Goal: Task Accomplishment & Management: Use online tool/utility

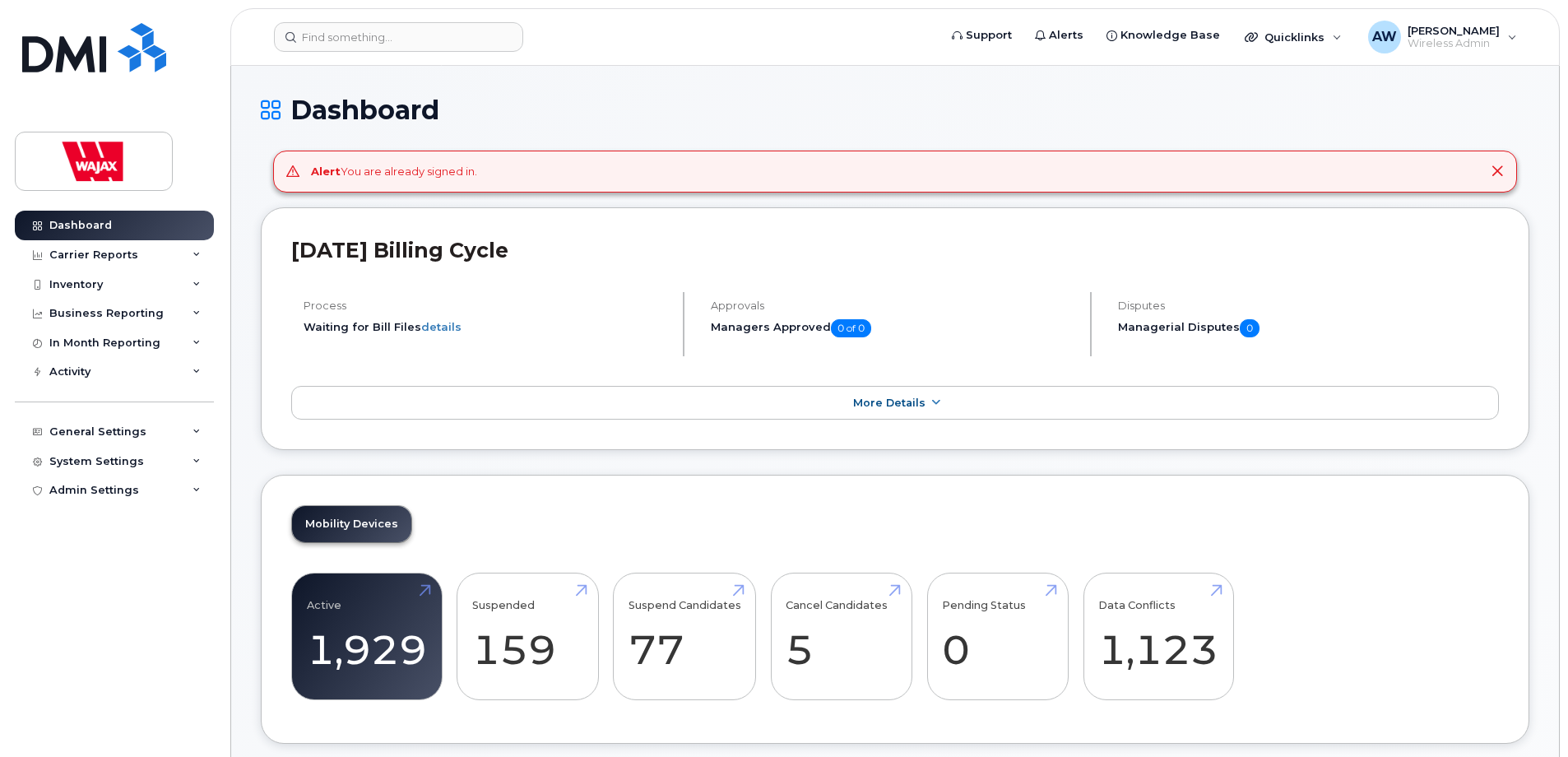
click at [1492, 171] on icon at bounding box center [1497, 171] width 13 height 13
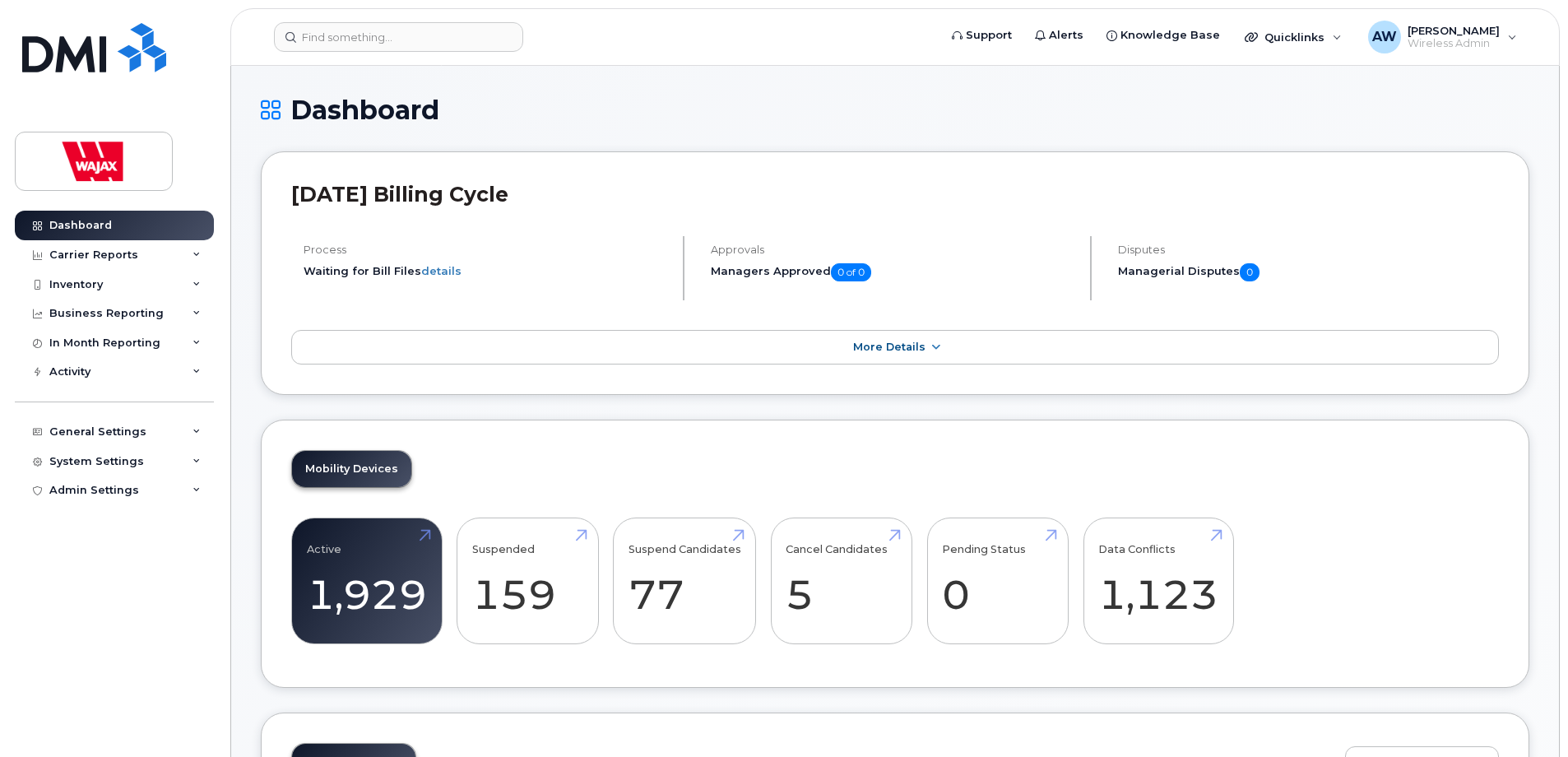
drag, startPoint x: 670, startPoint y: 84, endPoint x: 625, endPoint y: 73, distance: 46.3
click at [484, 45] on input at bounding box center [398, 36] width 249 height 30
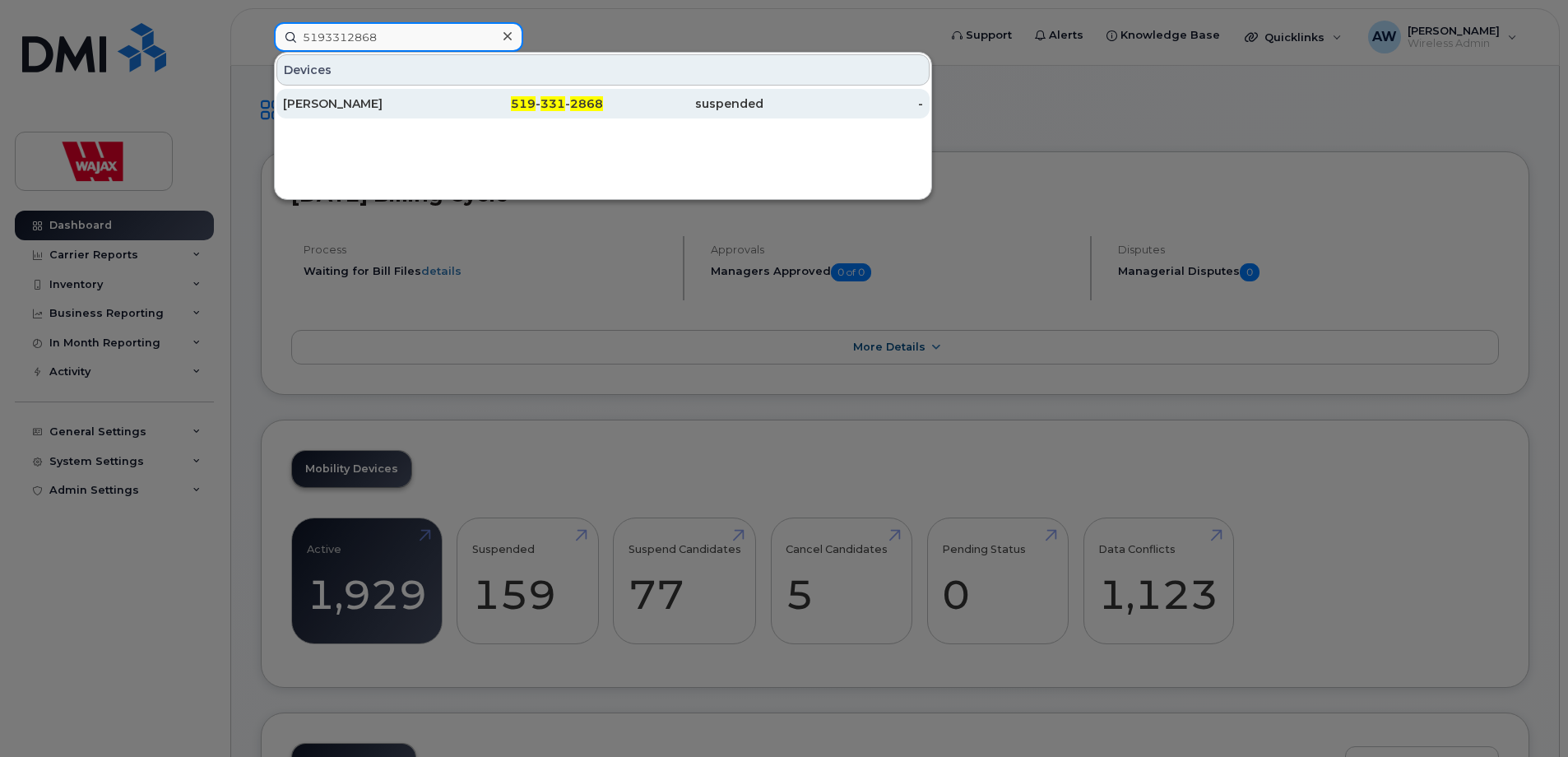
type input "5193312868"
click at [499, 108] on div "519 - 331 - 2868" at bounding box center [524, 104] width 161 height 16
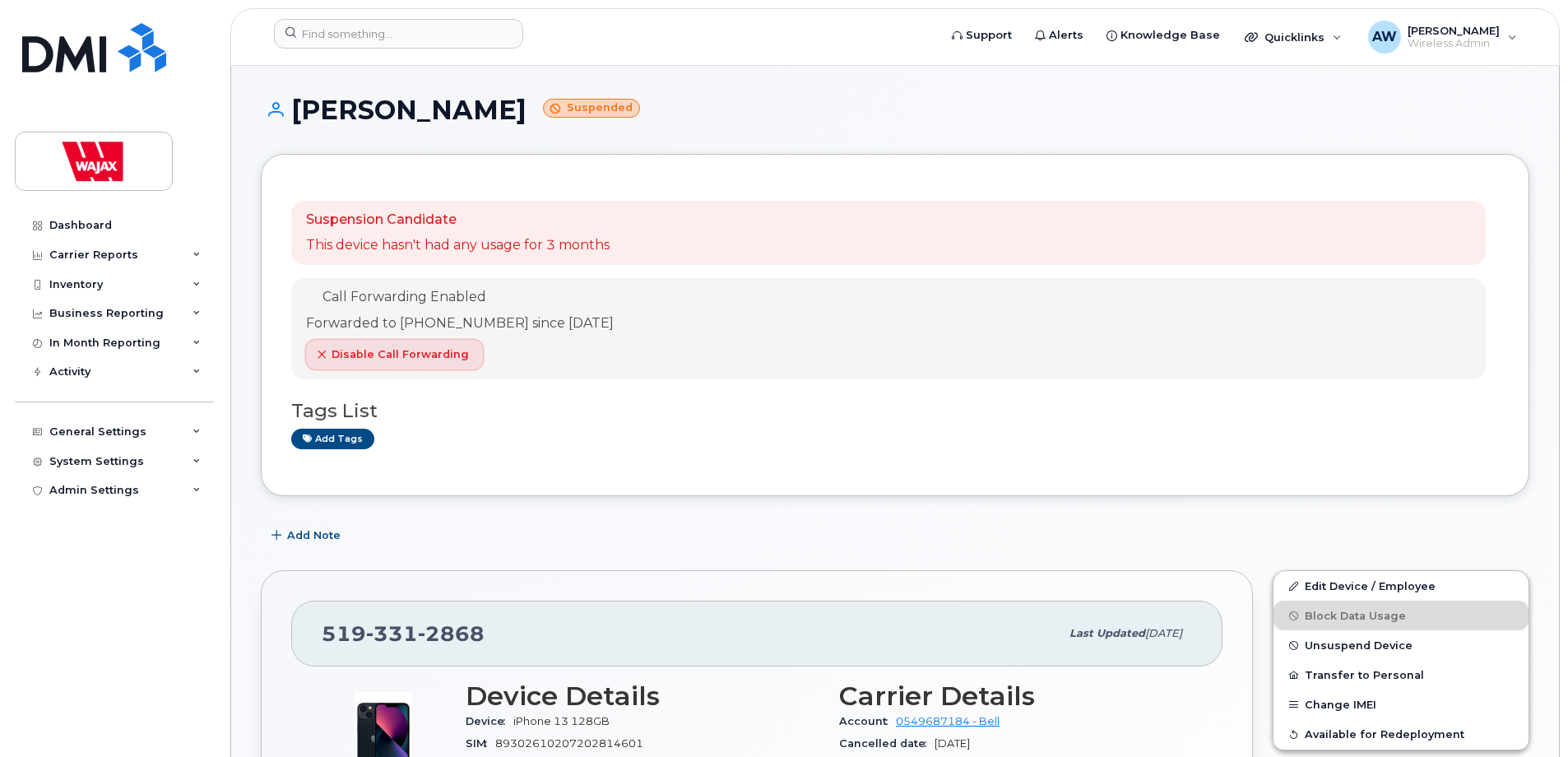
click at [340, 361] on span "Disable Call Forwarding" at bounding box center [400, 354] width 137 height 15
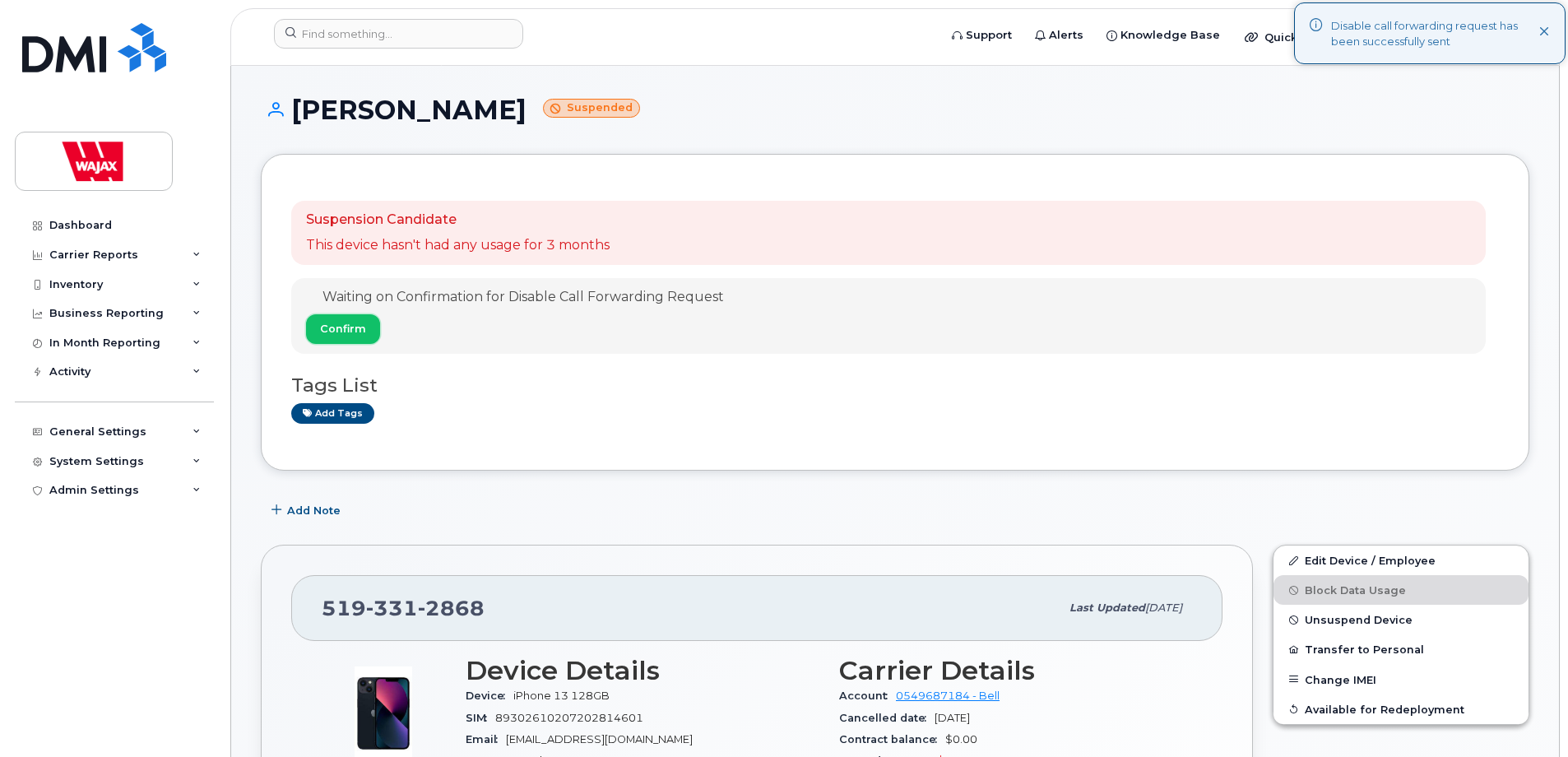
click at [358, 334] on span "Confirm" at bounding box center [343, 328] width 46 height 15
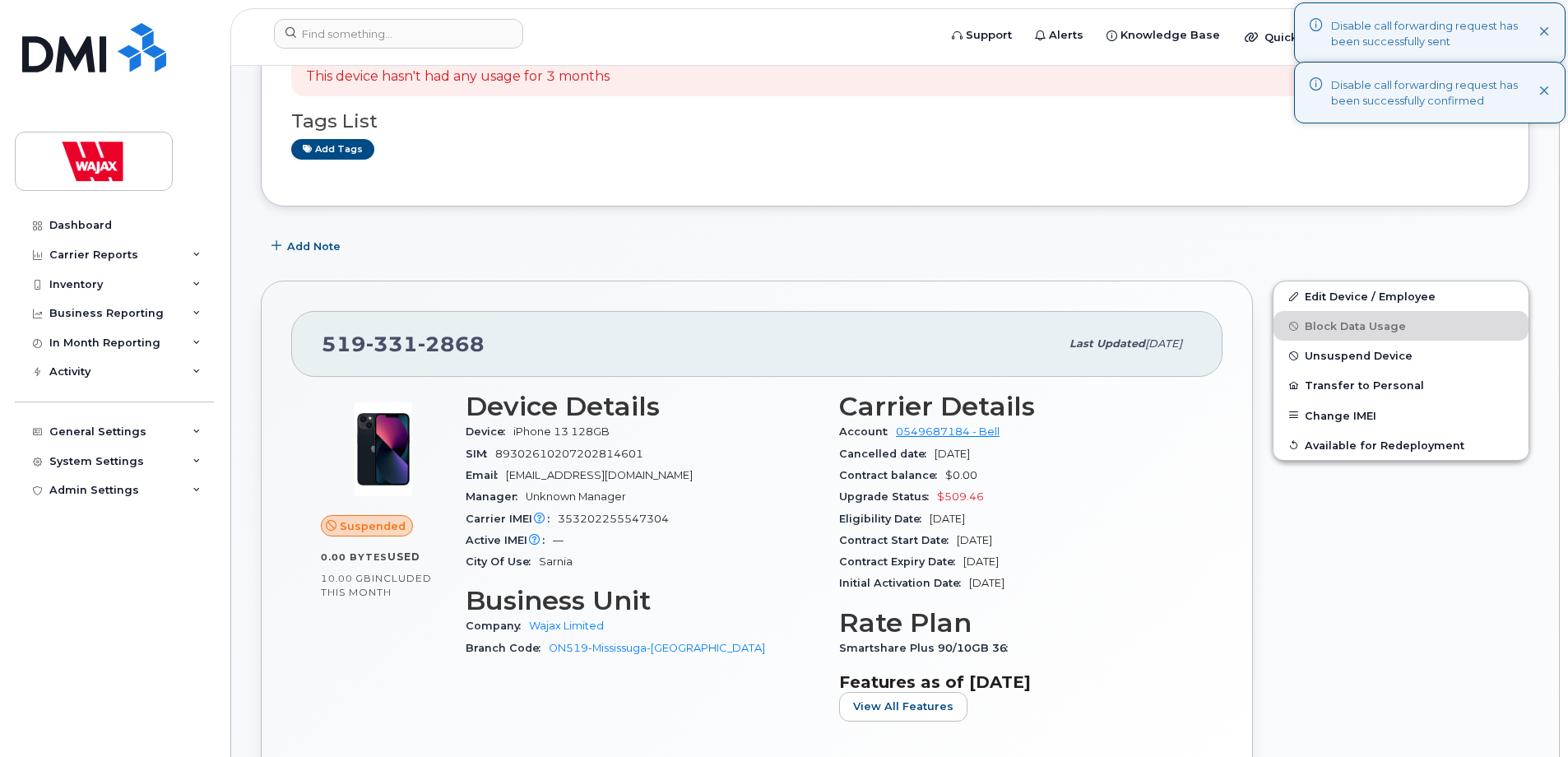
scroll to position [164, 0]
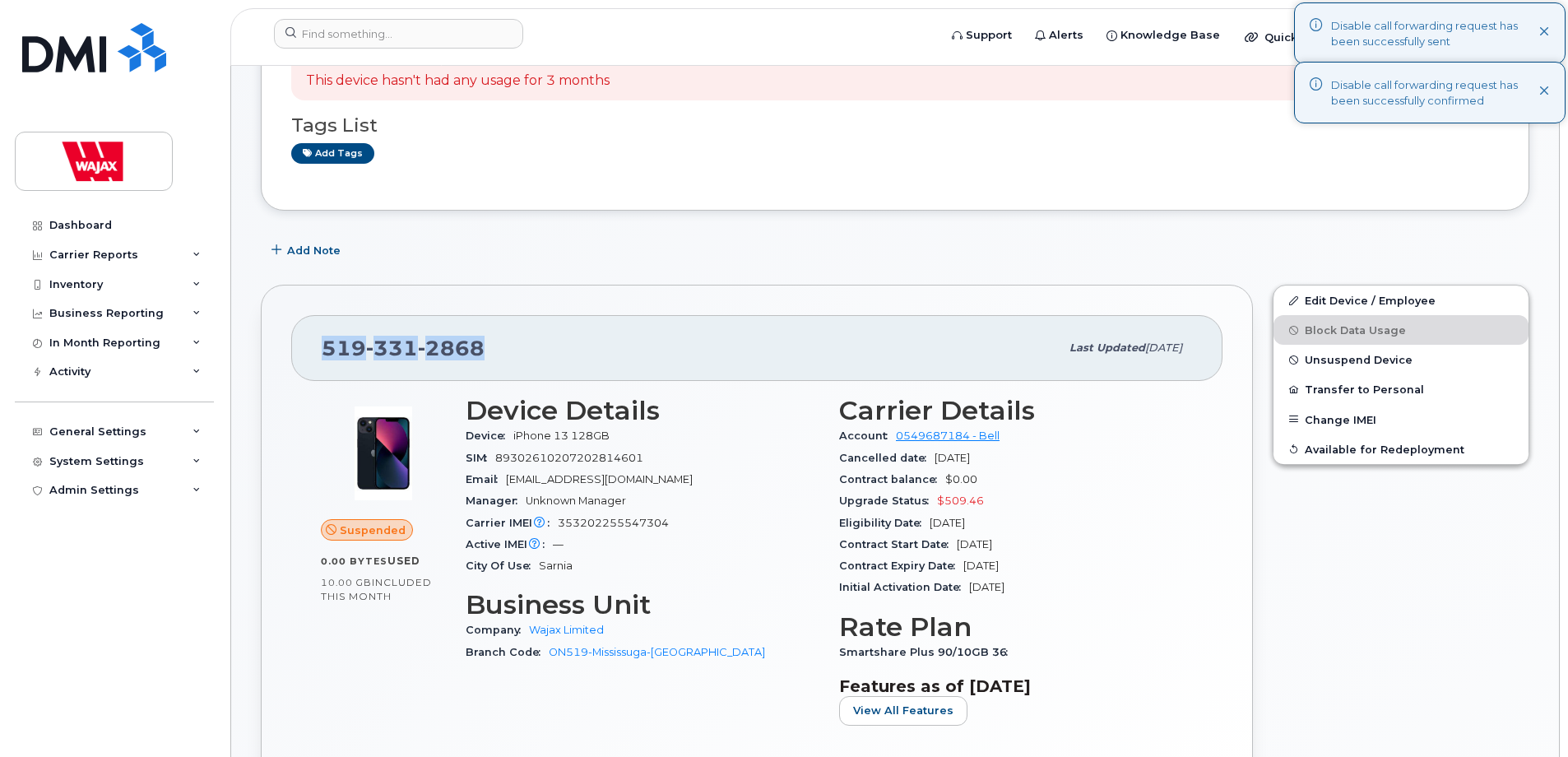
drag, startPoint x: 486, startPoint y: 347, endPoint x: 315, endPoint y: 355, distance: 171.2
click at [315, 355] on div "519 331 2868 Last updated May 29, 2025" at bounding box center [756, 348] width 932 height 65
copy span "519 331 2868"
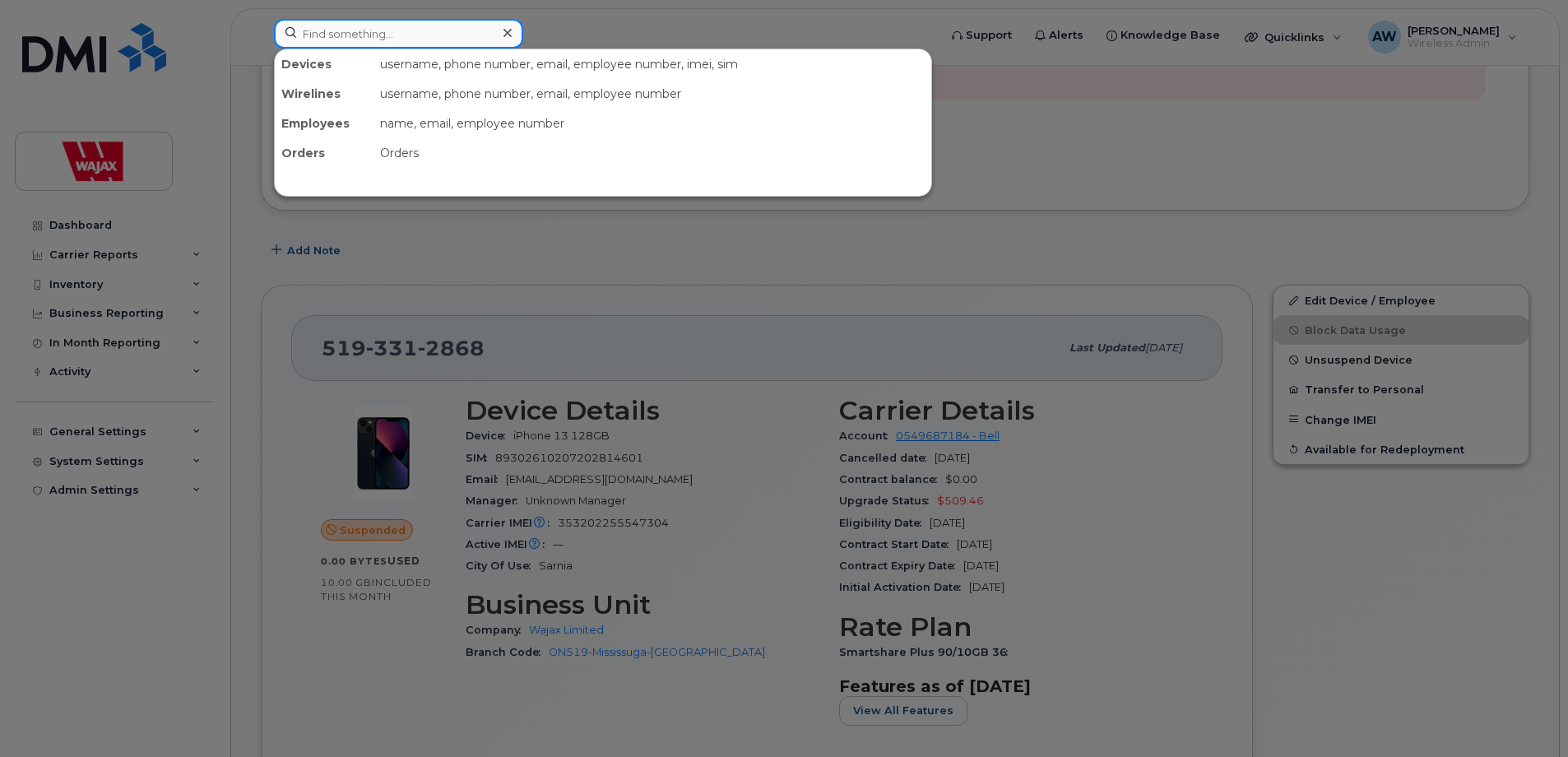
click at [454, 35] on input at bounding box center [398, 34] width 249 height 30
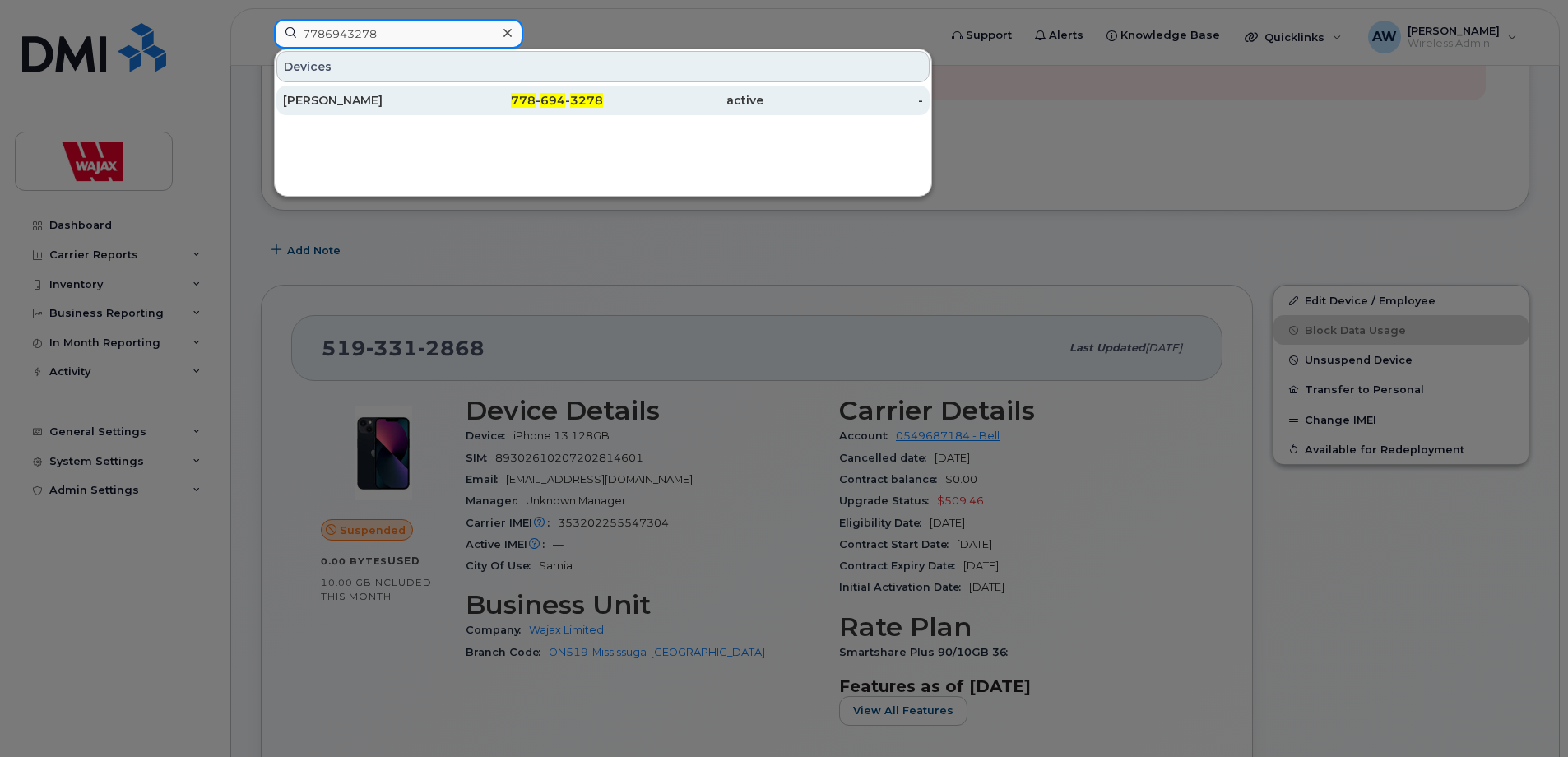
type input "7786943278"
click at [461, 102] on div "778 - 694 - 3278" at bounding box center [524, 100] width 161 height 16
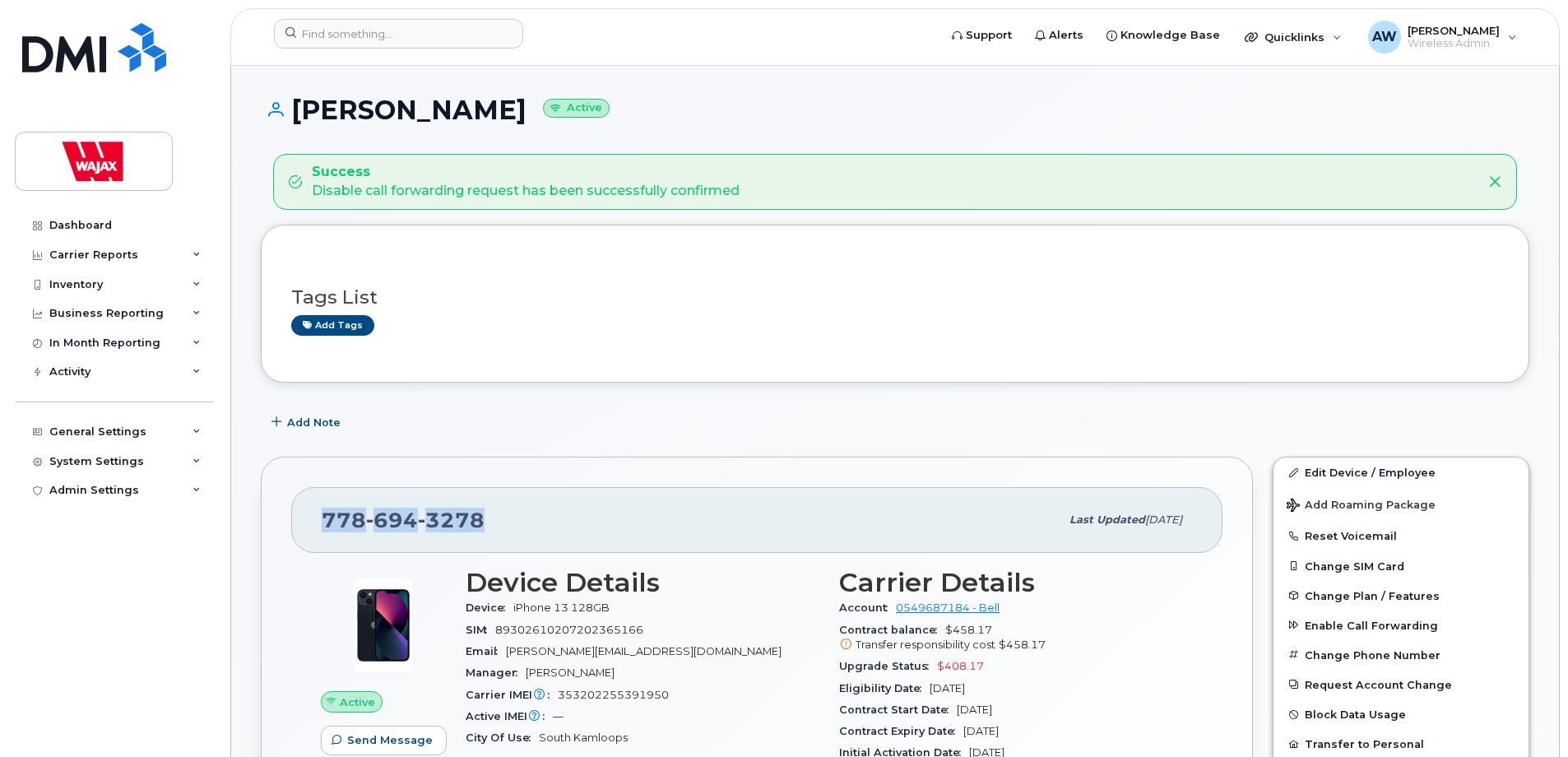
drag, startPoint x: 517, startPoint y: 520, endPoint x: 320, endPoint y: 529, distance: 197.2
click at [320, 529] on div "778 694 3278 Last updated Aug 12, 2025" at bounding box center [756, 520] width 932 height 65
copy span "778 694 3278"
click at [421, 24] on input at bounding box center [398, 34] width 249 height 30
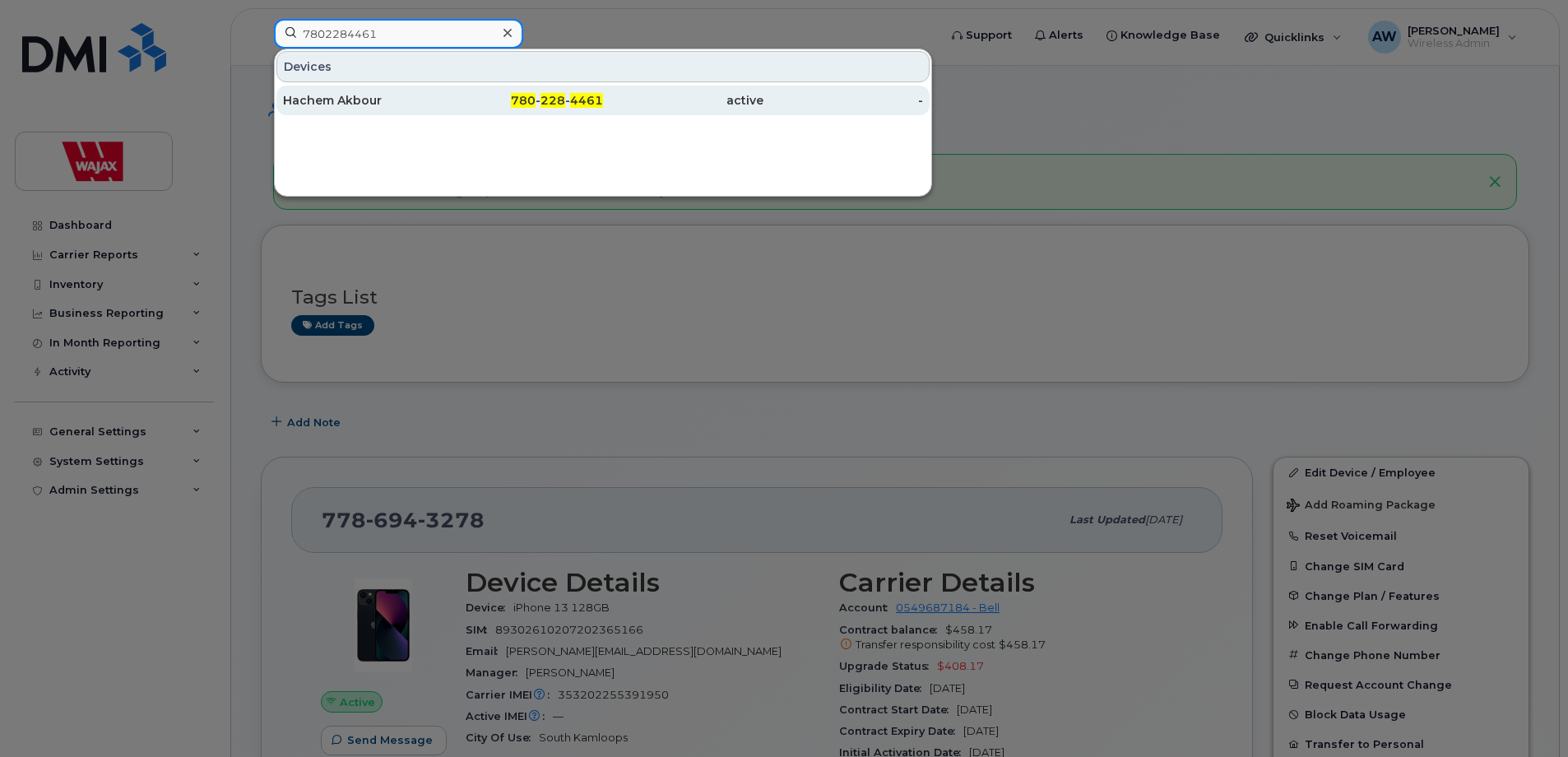
type input "7802284461"
click at [440, 102] on div "Hachem Akbour" at bounding box center [363, 100] width 161 height 16
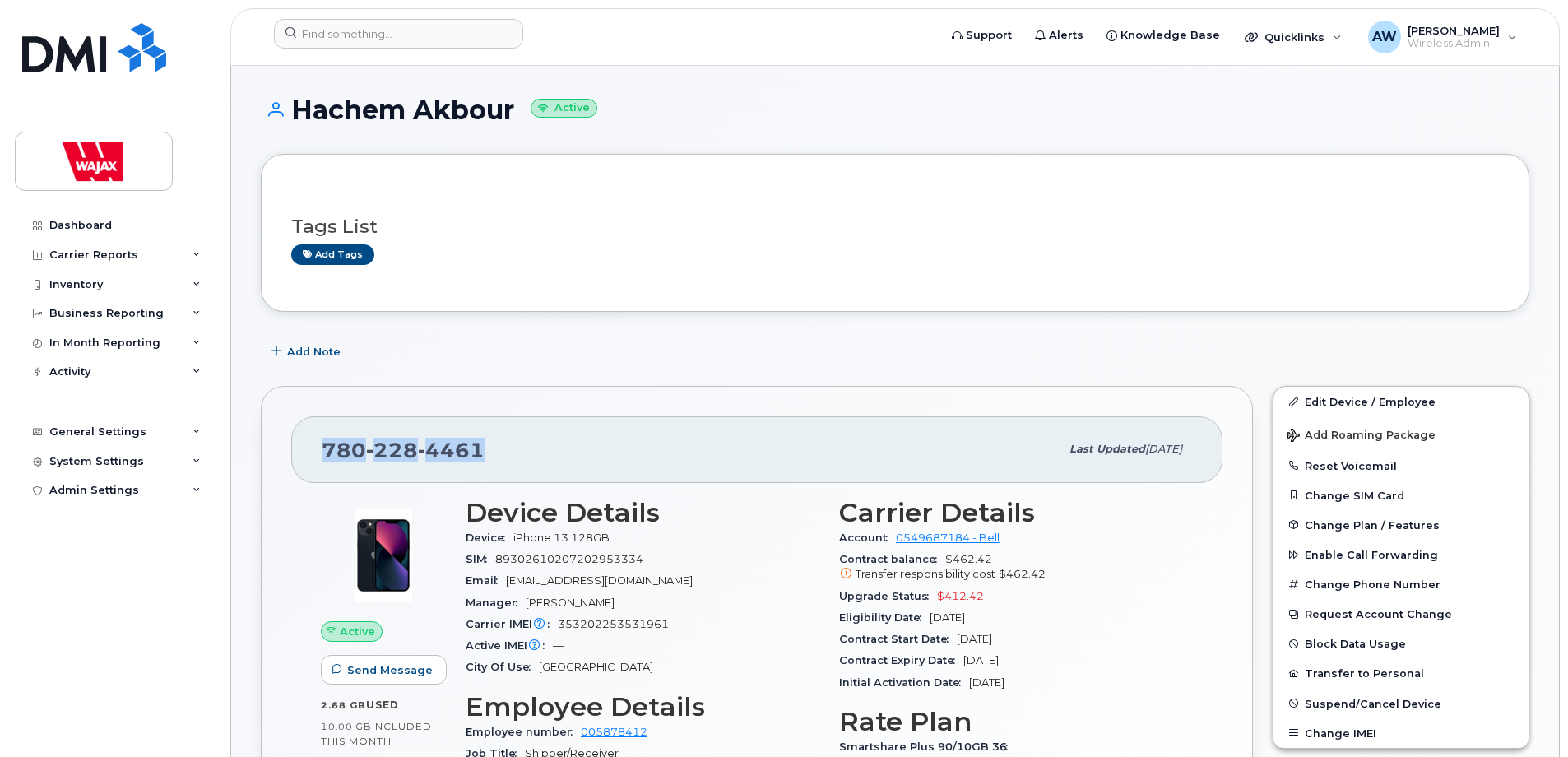
drag, startPoint x: 438, startPoint y: 453, endPoint x: 317, endPoint y: 455, distance: 121.0
click at [317, 455] on div "[PHONE_NUMBER] Last updated [DATE]" at bounding box center [756, 449] width 932 height 65
copy span "[PHONE_NUMBER]"
